Goal: Understand process/instructions: Learn how to perform a task or action

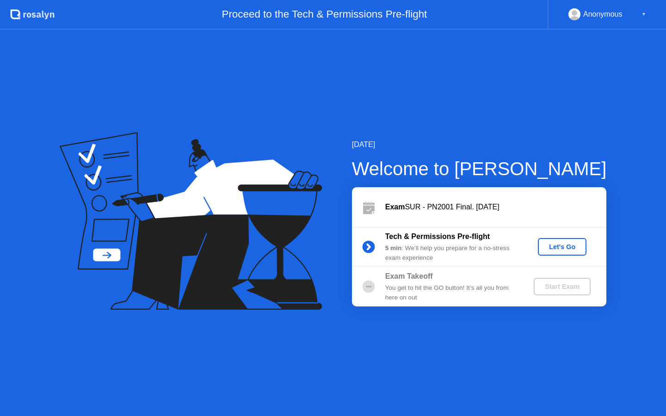
click at [565, 248] on div "Let's Go" at bounding box center [562, 246] width 41 height 7
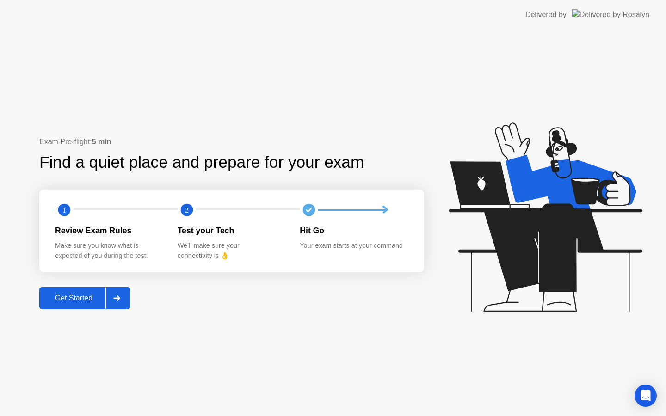
click at [81, 296] on div "Get Started" at bounding box center [73, 298] width 63 height 8
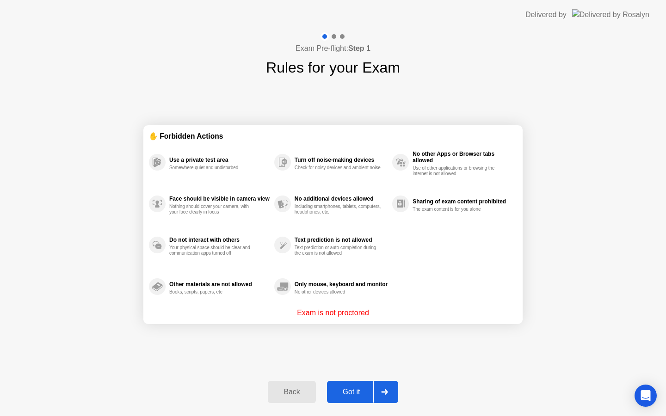
click at [351, 397] on div "Got it" at bounding box center [351, 392] width 43 height 8
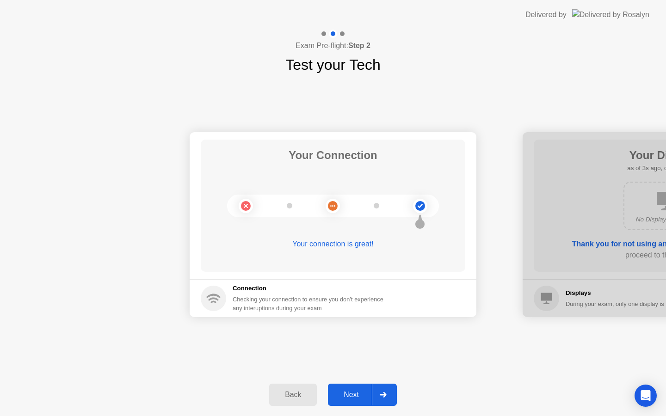
click at [344, 403] on button "Next" at bounding box center [362, 395] width 69 height 22
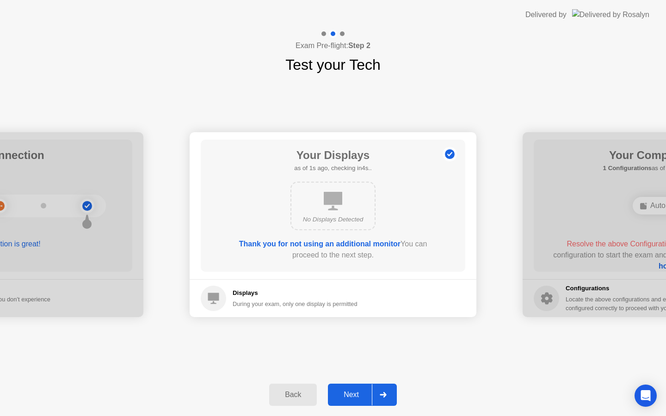
click at [365, 397] on div "Next" at bounding box center [351, 395] width 41 height 8
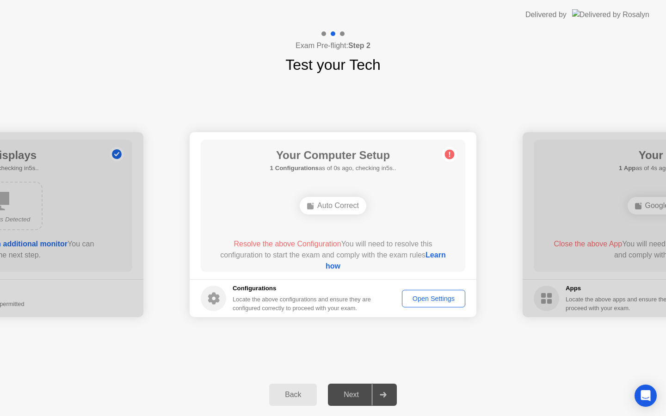
click at [365, 397] on div "Next" at bounding box center [351, 395] width 41 height 8
click at [344, 397] on div "Next" at bounding box center [351, 395] width 41 height 8
click at [442, 297] on div "Open Settings" at bounding box center [433, 298] width 57 height 7
click at [422, 302] on div "Open Settings" at bounding box center [433, 298] width 57 height 7
click at [349, 393] on div "Next" at bounding box center [351, 395] width 41 height 8
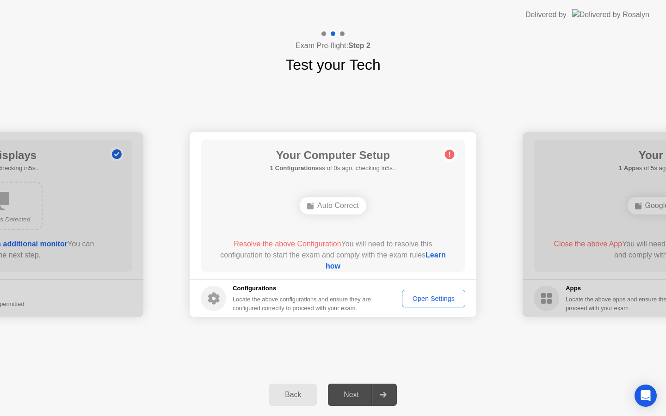
click at [326, 267] on link "Learn how" at bounding box center [386, 260] width 120 height 19
click at [323, 201] on div "Auto Correct" at bounding box center [333, 206] width 67 height 18
click at [317, 243] on span "Resolve the above Configuration" at bounding box center [287, 244] width 107 height 8
click at [326, 267] on link "Learn how" at bounding box center [386, 260] width 120 height 19
click at [428, 293] on button "Open Settings" at bounding box center [433, 299] width 63 height 18
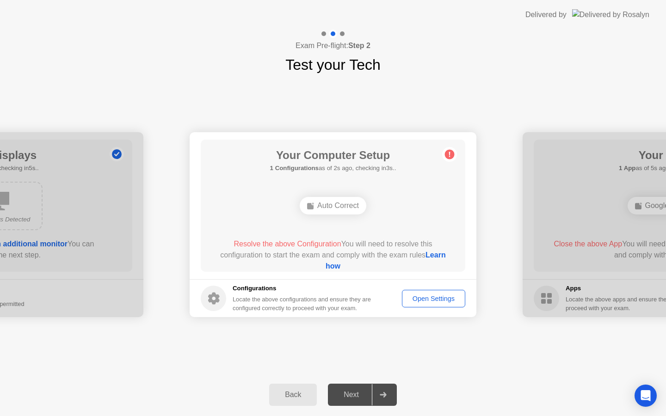
click at [316, 209] on div "Auto Correct" at bounding box center [333, 206] width 67 height 18
click at [328, 266] on link "Learn how" at bounding box center [386, 260] width 120 height 19
click at [433, 297] on div "Open Settings" at bounding box center [433, 298] width 57 height 7
click at [414, 378] on div "Back Next" at bounding box center [333, 395] width 666 height 43
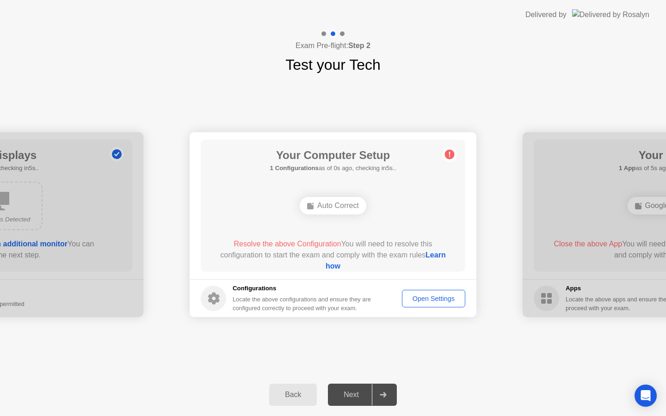
click at [357, 397] on div "Next" at bounding box center [351, 395] width 41 height 8
click at [347, 398] on div "Next" at bounding box center [351, 395] width 41 height 8
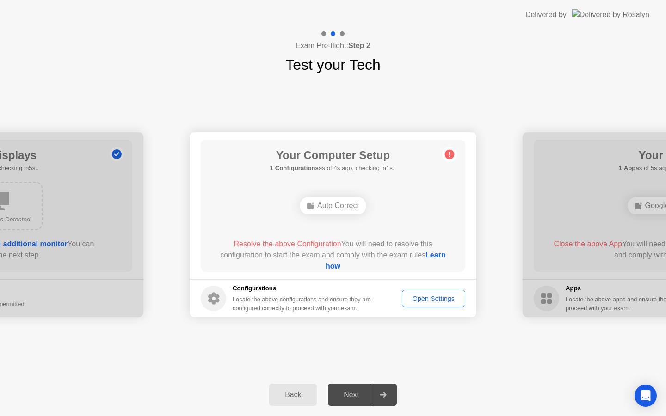
click at [347, 398] on div "Next" at bounding box center [351, 395] width 41 height 8
click at [454, 156] on circle at bounding box center [450, 155] width 10 height 10
click at [327, 212] on div "Auto Correct" at bounding box center [333, 206] width 67 height 18
click at [267, 302] on div "Locate the above configurations and ensure they are configured correctly to pro…" at bounding box center [303, 304] width 140 height 18
